Goal: Task Accomplishment & Management: Manage account settings

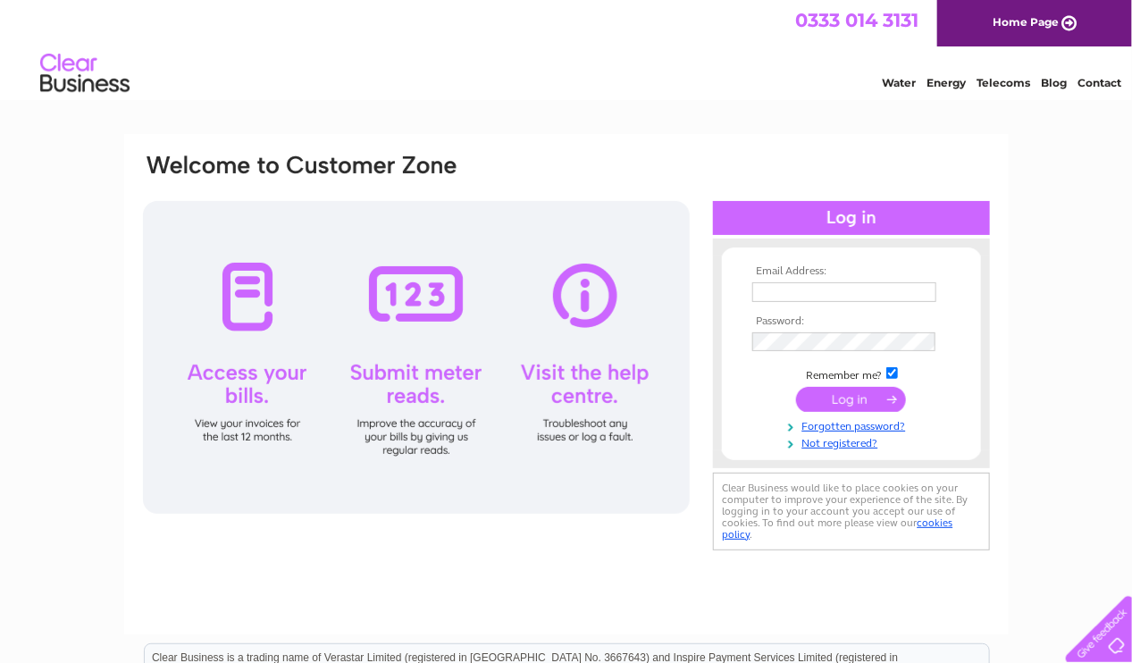
type input "[EMAIL_ADDRESS][DOMAIN_NAME]"
click at [836, 399] on input "submit" at bounding box center [851, 399] width 110 height 25
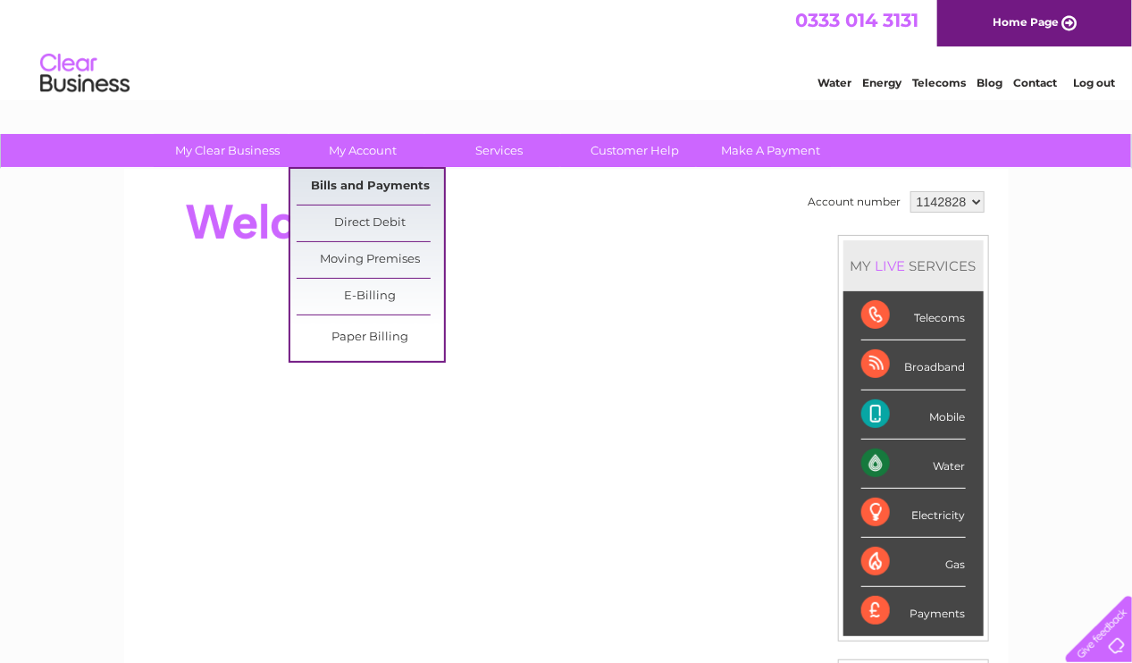
click at [379, 170] on link "Bills and Payments" at bounding box center [370, 187] width 147 height 36
click at [372, 180] on link "Bills and Payments" at bounding box center [370, 187] width 147 height 36
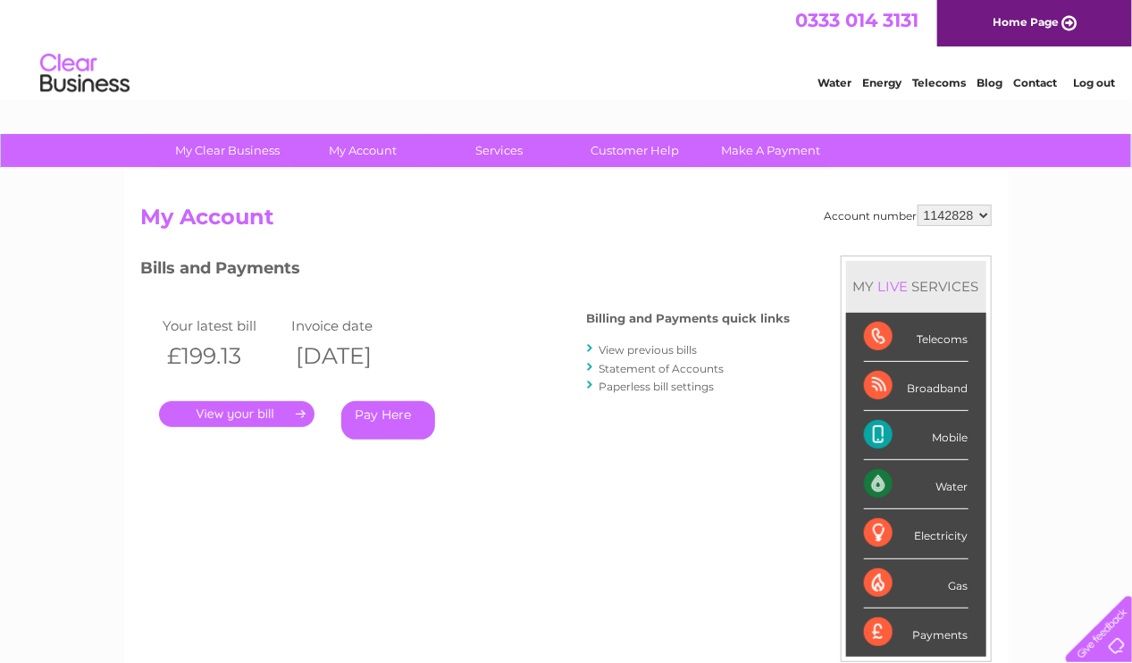
click at [240, 415] on link "." at bounding box center [236, 414] width 155 height 26
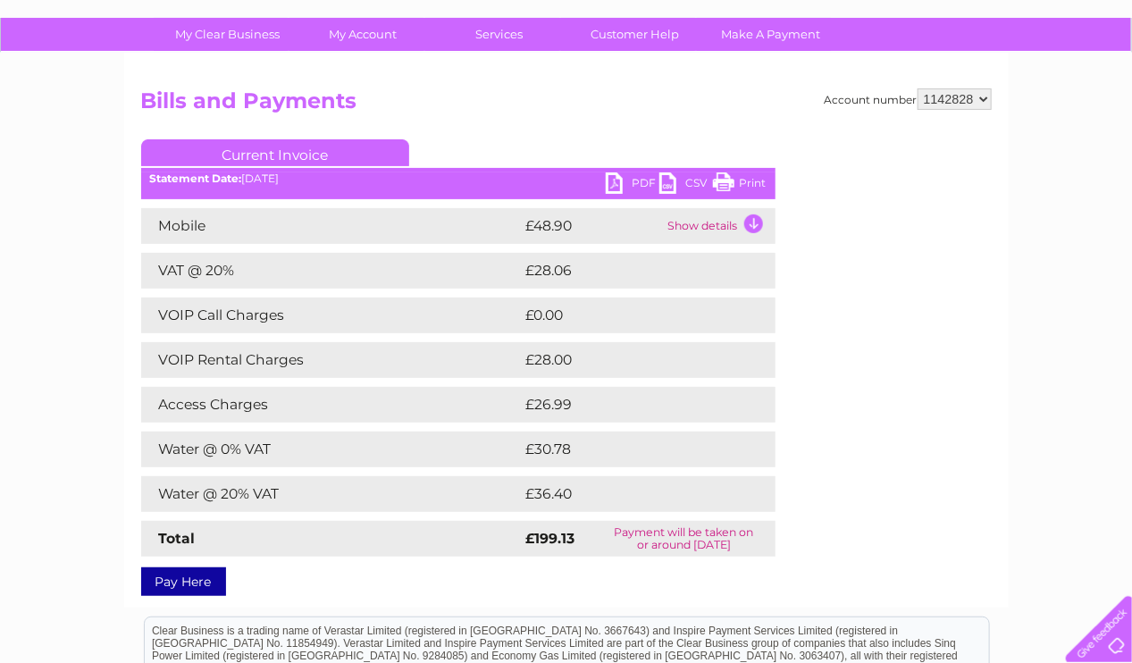
scroll to position [120, 0]
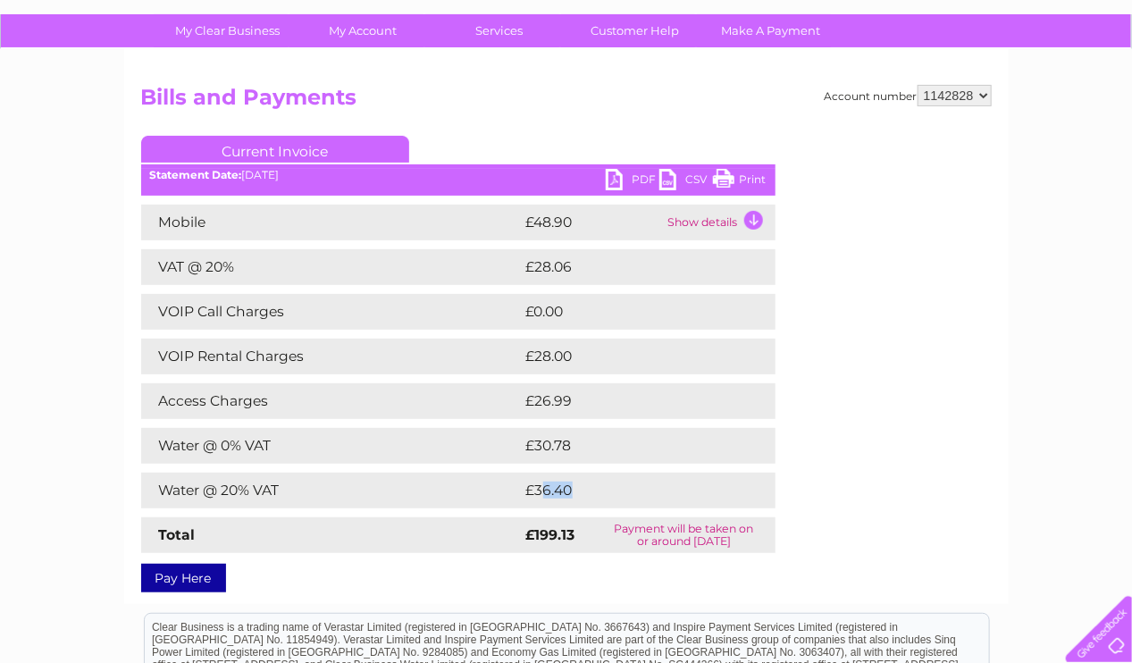
drag, startPoint x: 576, startPoint y: 488, endPoint x: 540, endPoint y: 484, distance: 36.8
click at [540, 484] on td "£36.40" at bounding box center [631, 491] width 219 height 36
drag, startPoint x: 540, startPoint y: 484, endPoint x: 512, endPoint y: 482, distance: 27.8
click at [512, 482] on td "Water @ 20% VAT" at bounding box center [331, 491] width 381 height 36
drag, startPoint x: 587, startPoint y: 406, endPoint x: 506, endPoint y: 407, distance: 81.3
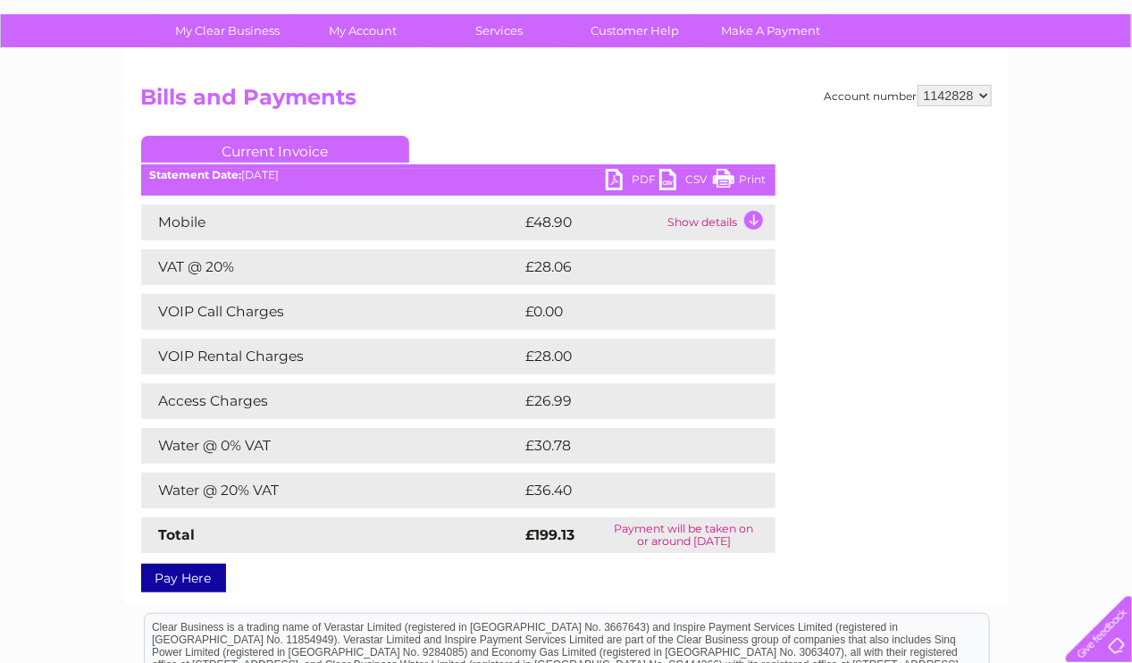
click at [506, 407] on tr "Access Charges £26.99" at bounding box center [458, 401] width 634 height 36
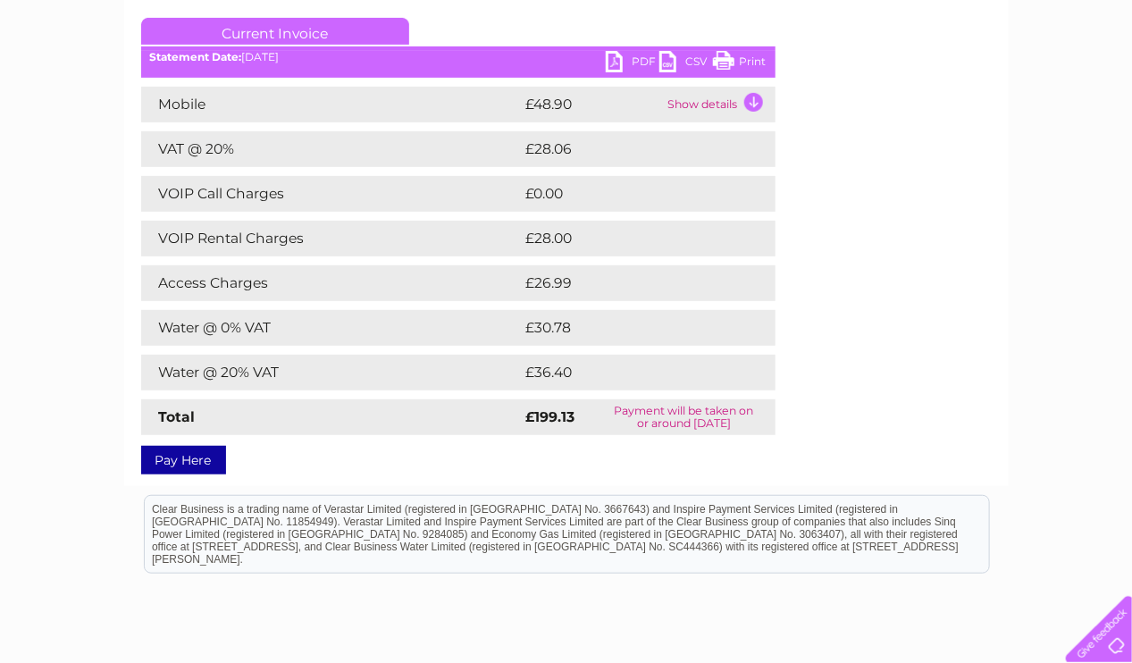
scroll to position [245, 0]
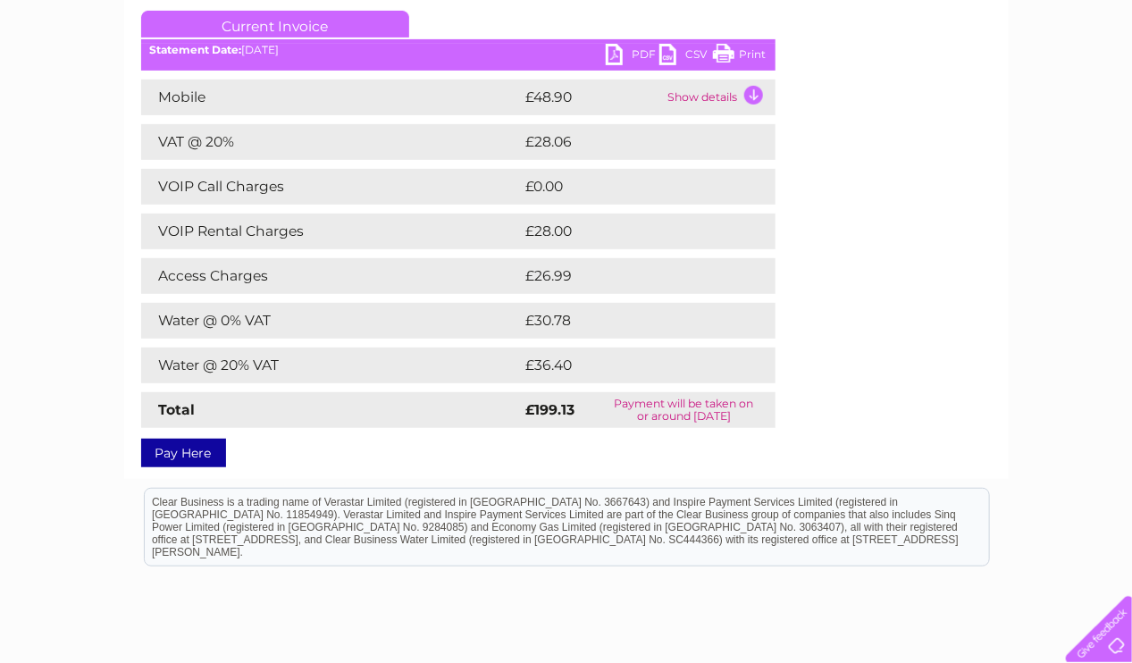
click at [616, 56] on link "PDF" at bounding box center [633, 57] width 54 height 26
